Goal: Transaction & Acquisition: Download file/media

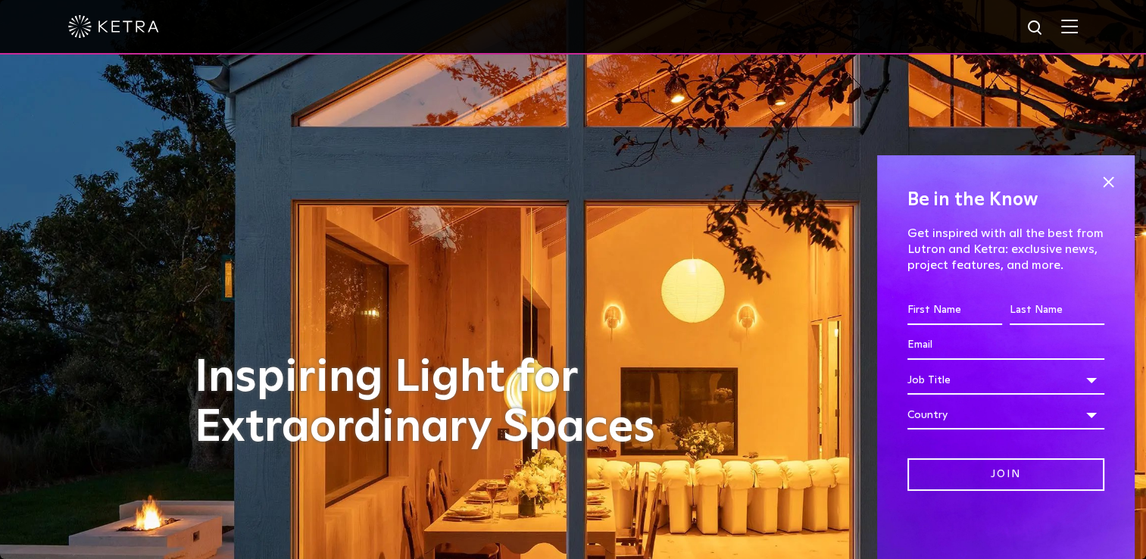
click at [1078, 27] on img at bounding box center [1069, 26] width 17 height 14
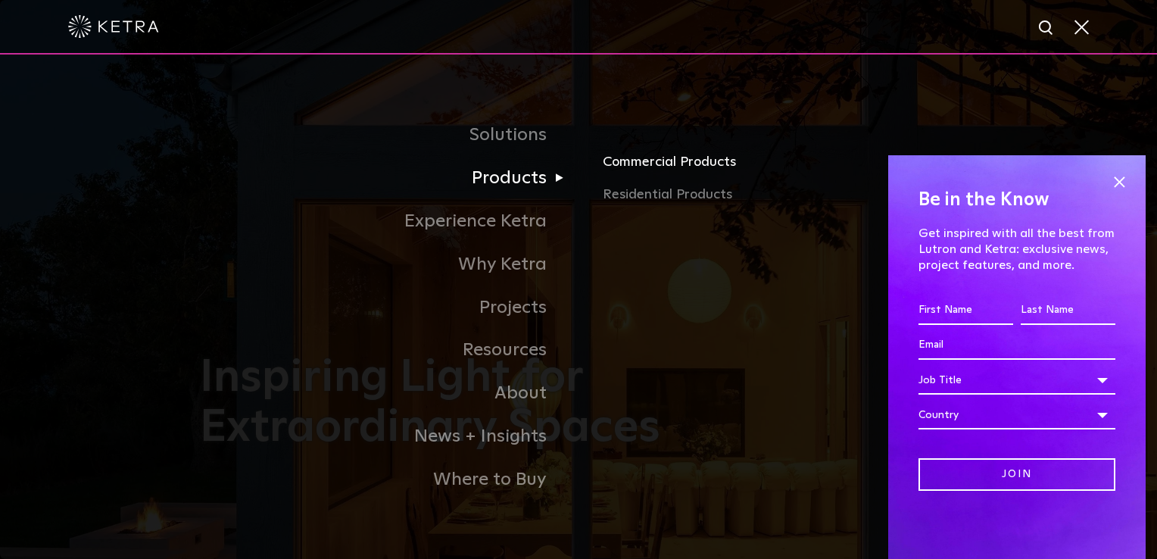
click at [685, 169] on link "Commercial Products" at bounding box center [780, 167] width 354 height 33
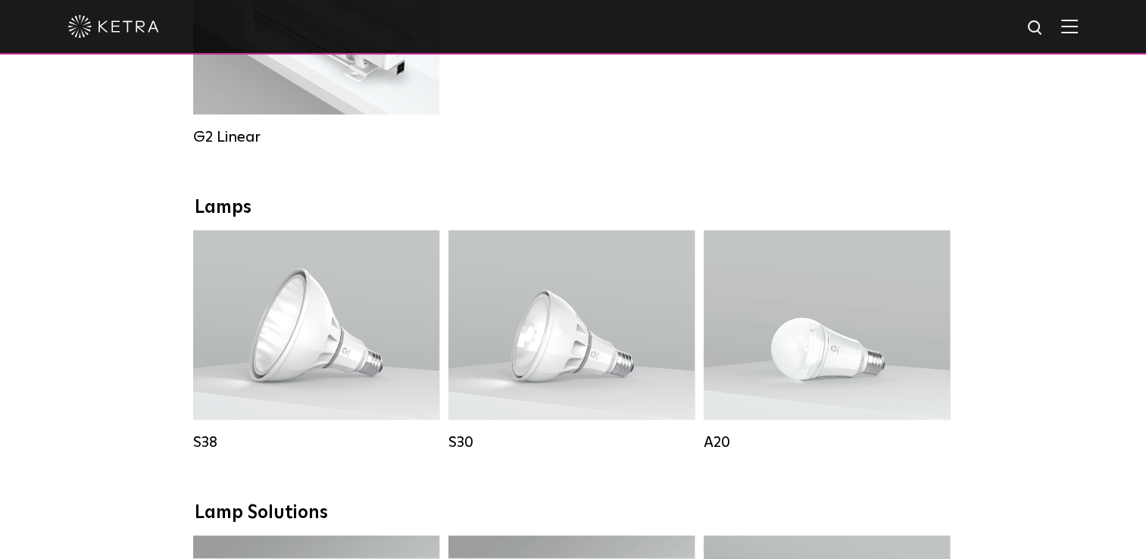
scroll to position [985, 0]
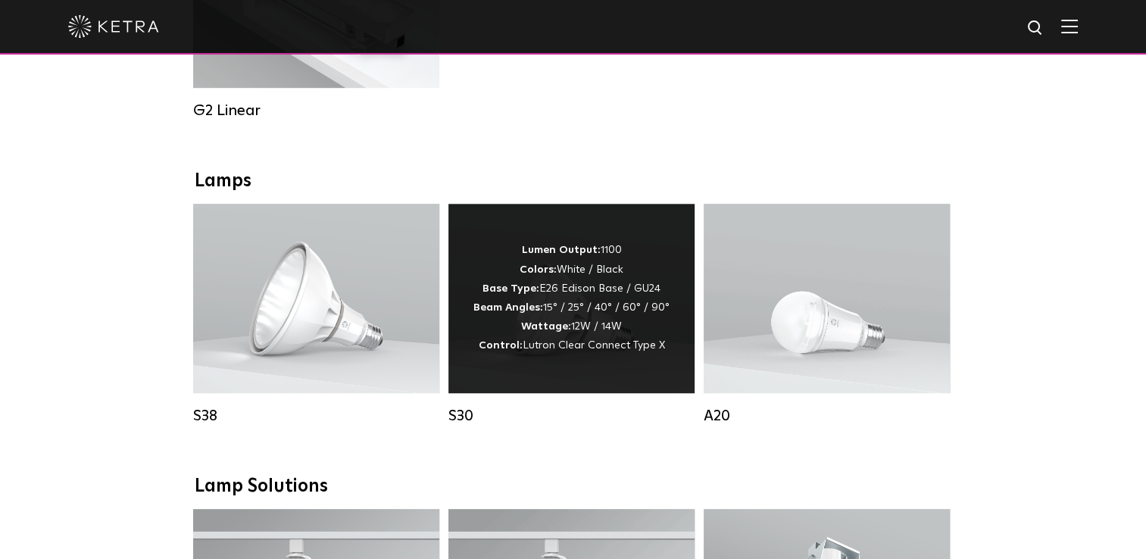
click at [588, 298] on div "Lumen Output: 1100 Colors: White / Black Base Type: E26 Edison Base / GU24 Beam…" at bounding box center [571, 298] width 196 height 114
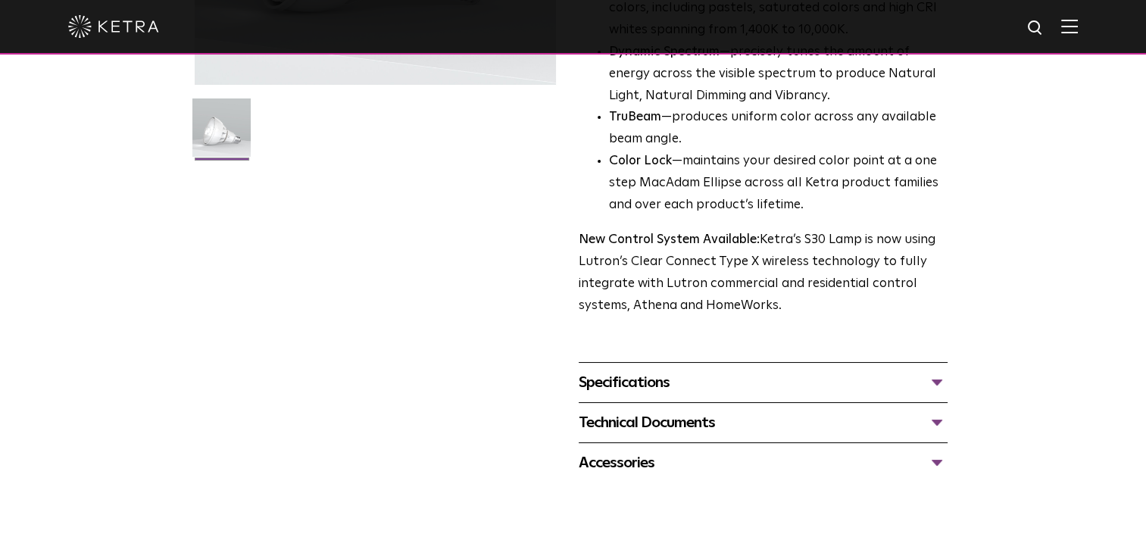
scroll to position [454, 0]
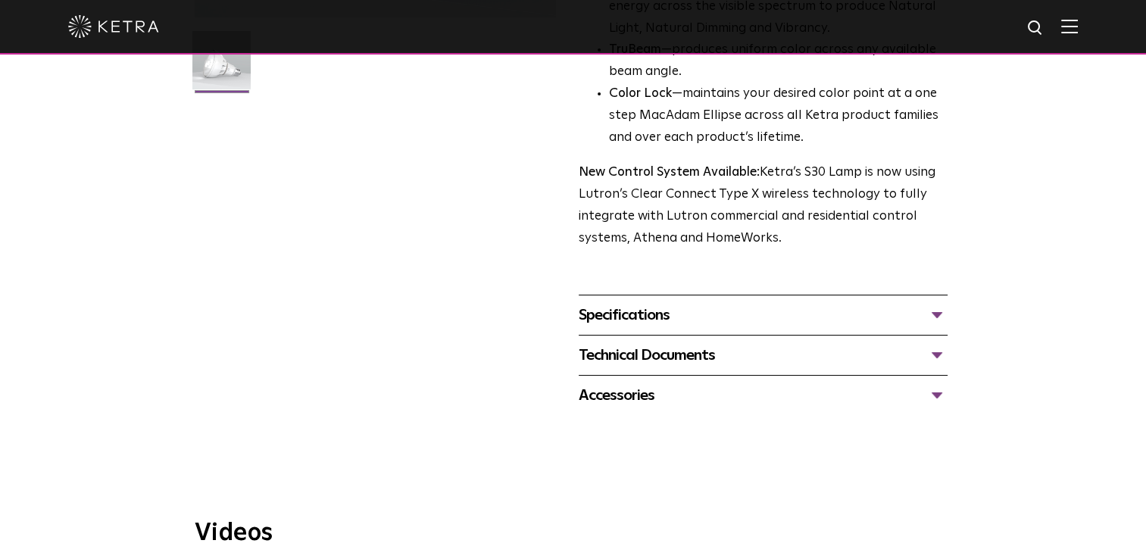
click at [654, 356] on div "Technical Documents" at bounding box center [763, 355] width 369 height 24
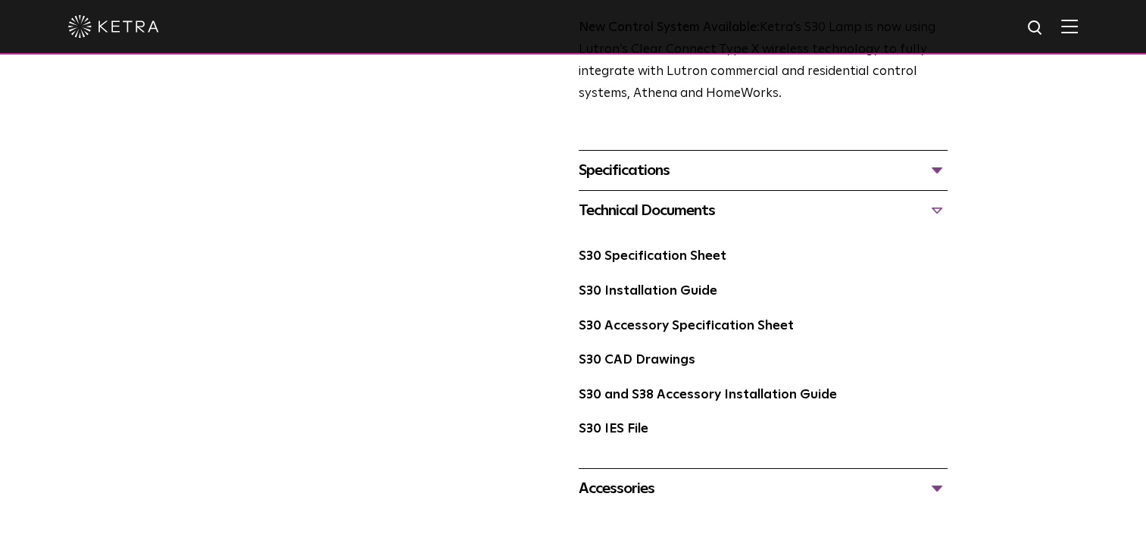
scroll to position [682, 0]
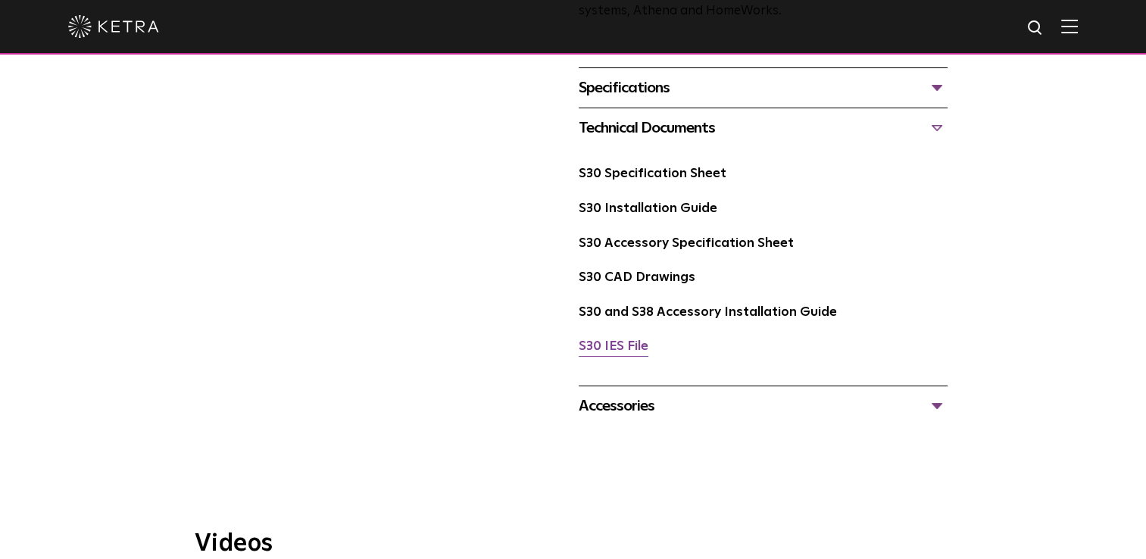
click at [601, 345] on link "S30 IES File" at bounding box center [614, 346] width 70 height 13
